Goal: Task Accomplishment & Management: Manage account settings

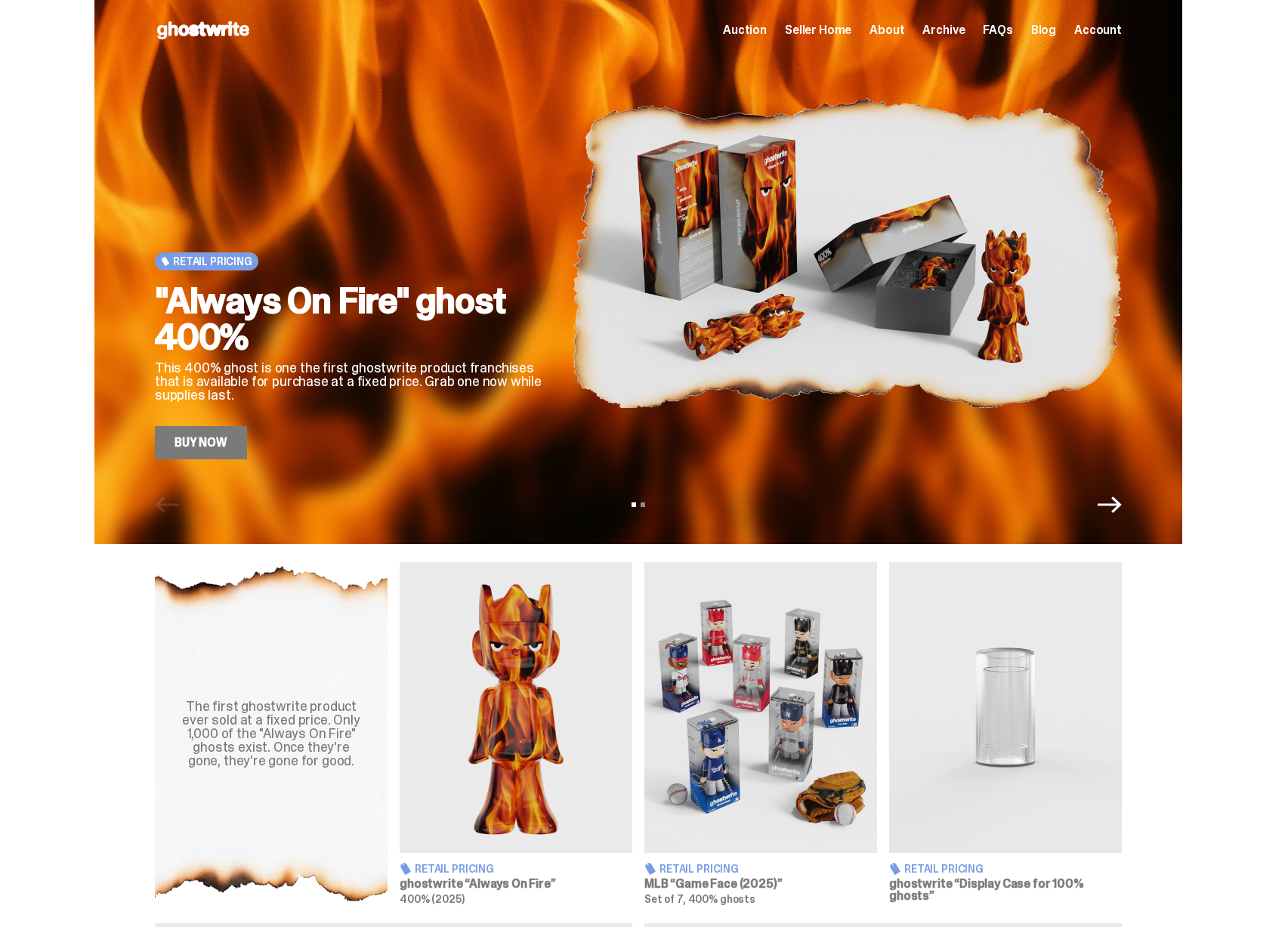
click at [844, 33] on span "Seller Home" at bounding box center [818, 30] width 67 height 12
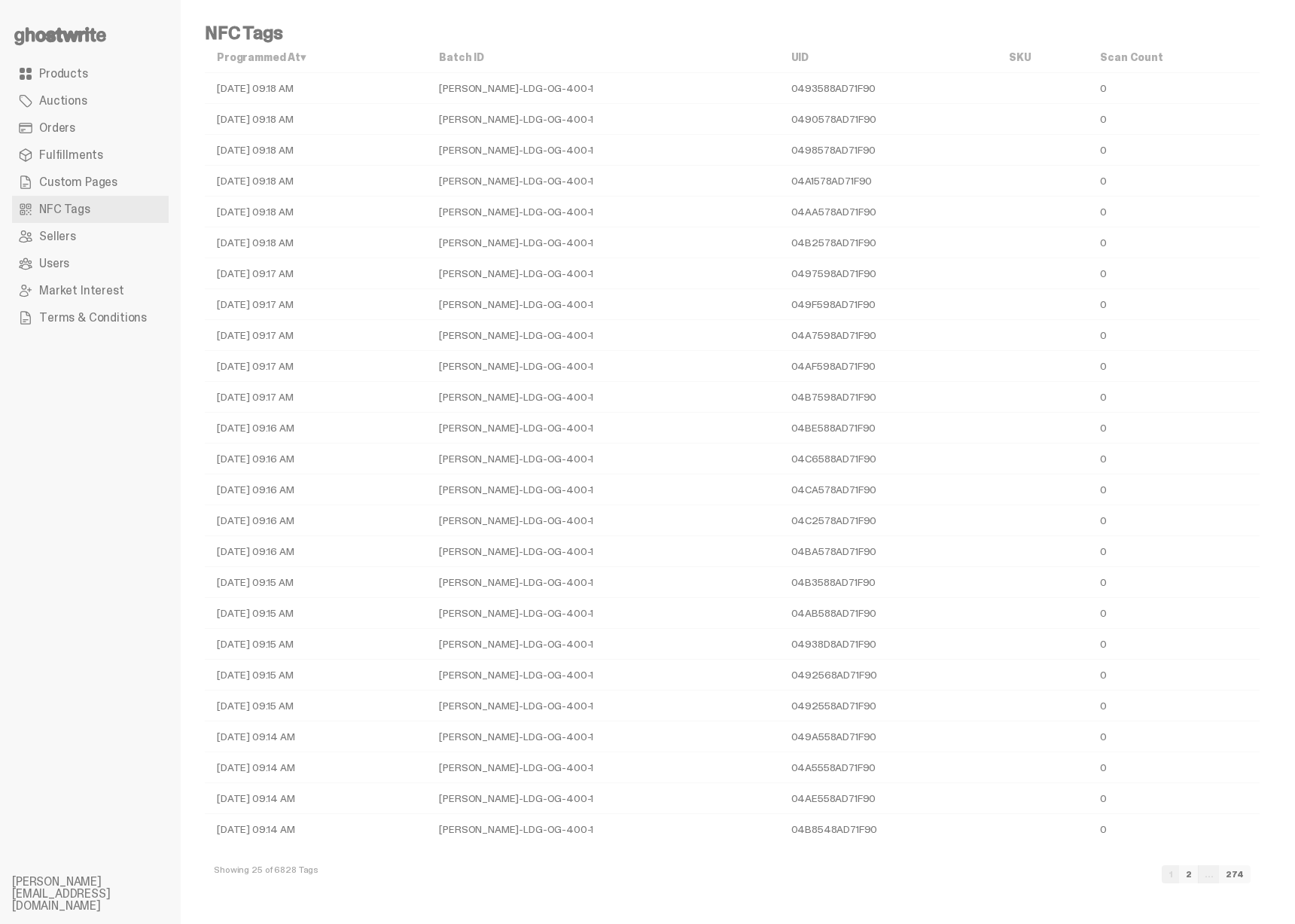
click at [100, 214] on link "NFC Tags" at bounding box center [90, 209] width 156 height 27
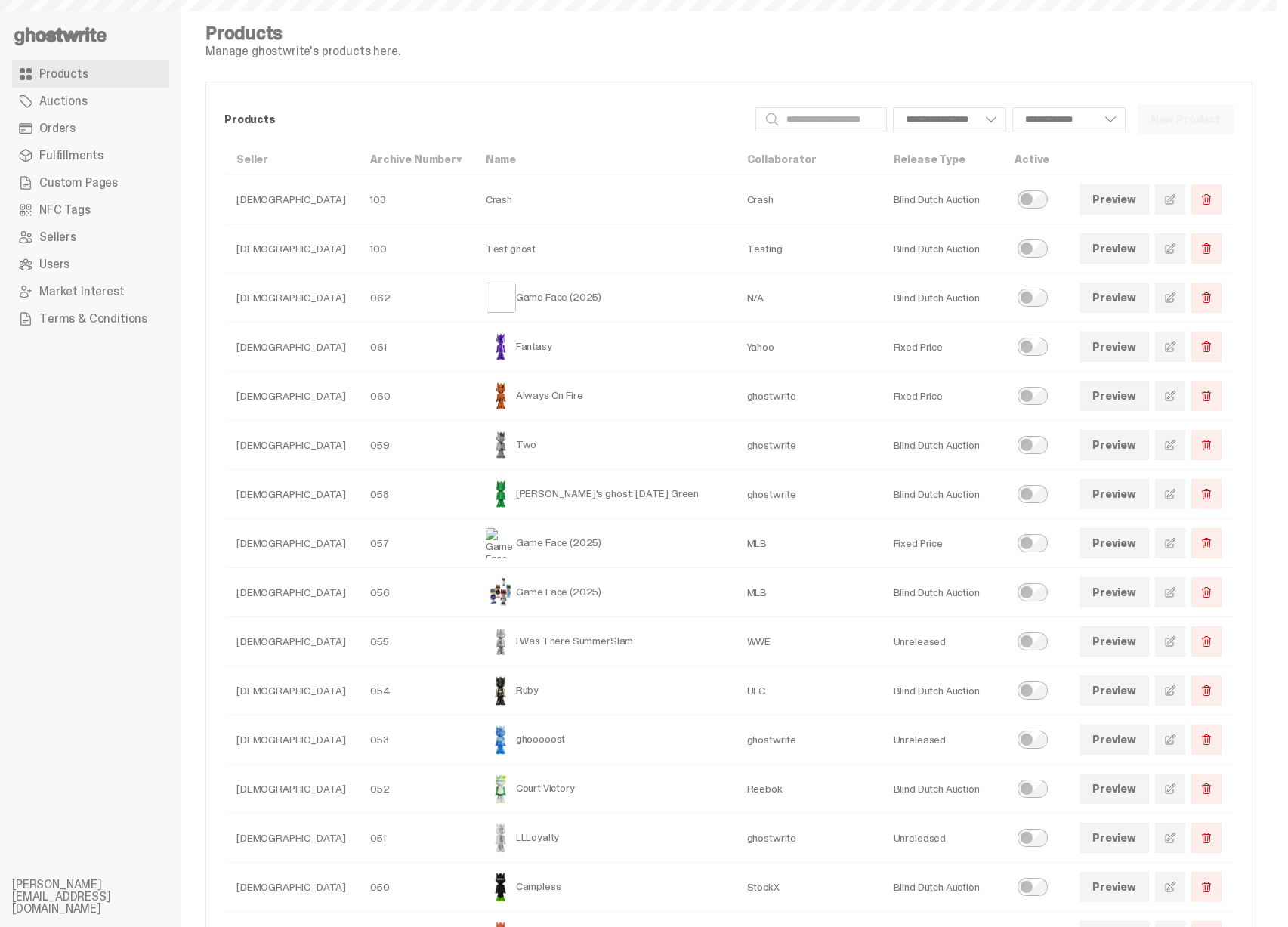
select select
